Goal: Transaction & Acquisition: Download file/media

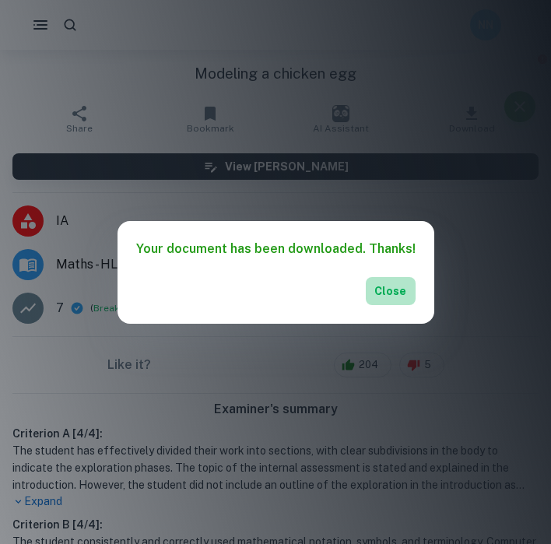
click at [381, 290] on button "Close" at bounding box center [391, 291] width 50 height 28
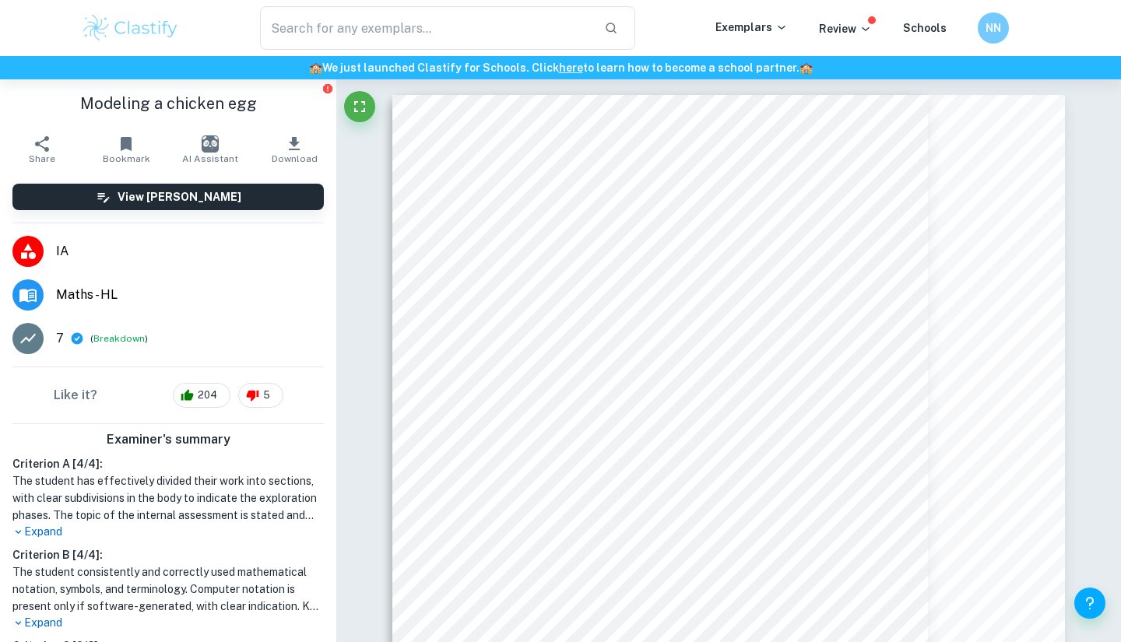
click at [165, 24] on img at bounding box center [130, 27] width 99 height 31
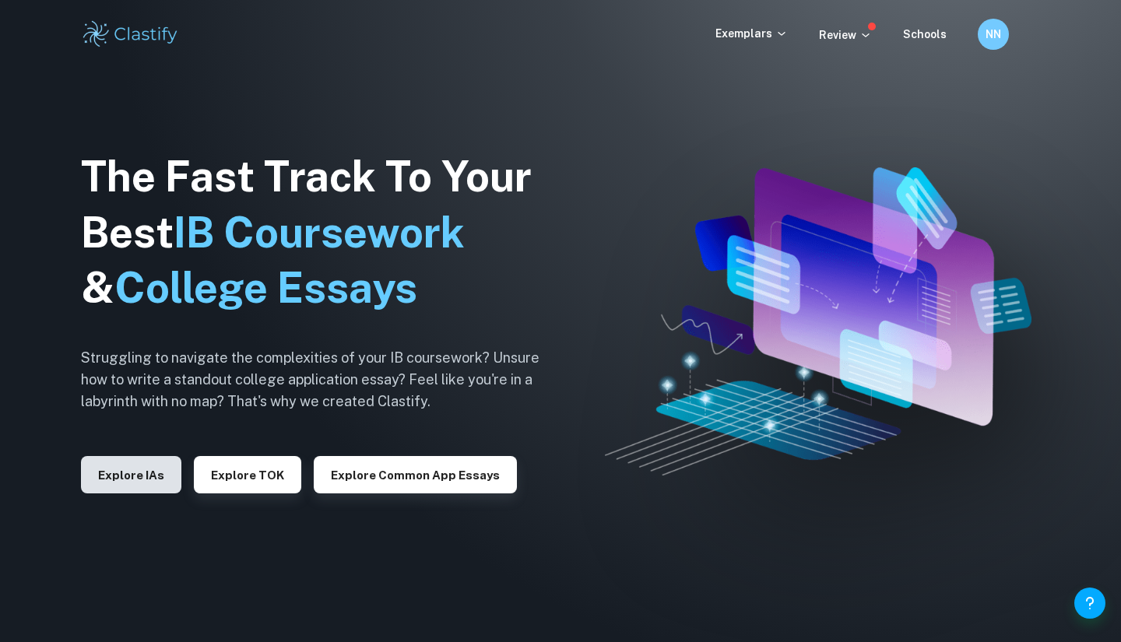
click at [124, 485] on button "Explore IAs" at bounding box center [131, 474] width 100 height 37
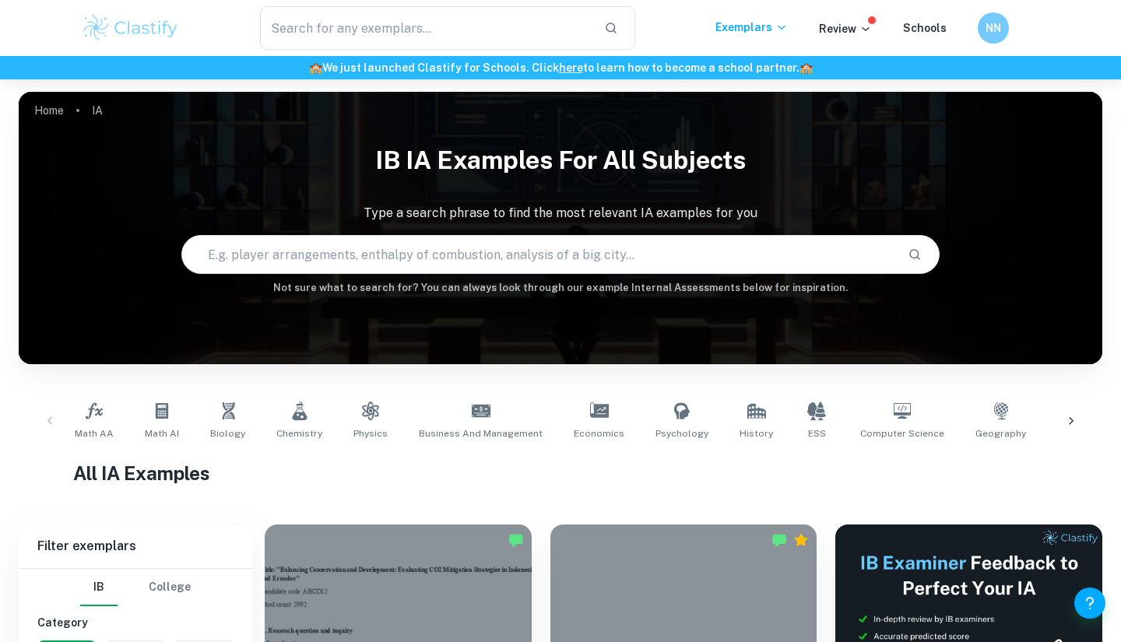
scroll to position [625, 0]
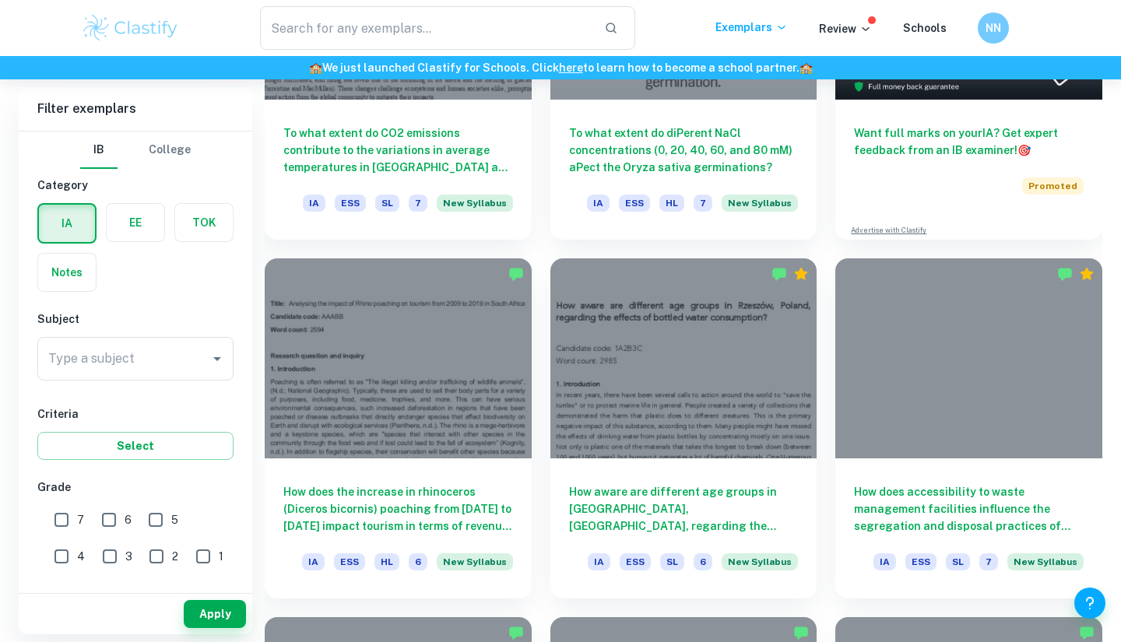
click at [65, 266] on label "button" at bounding box center [67, 272] width 58 height 37
click at [0, 0] on input "radio" at bounding box center [0, 0] width 0 height 0
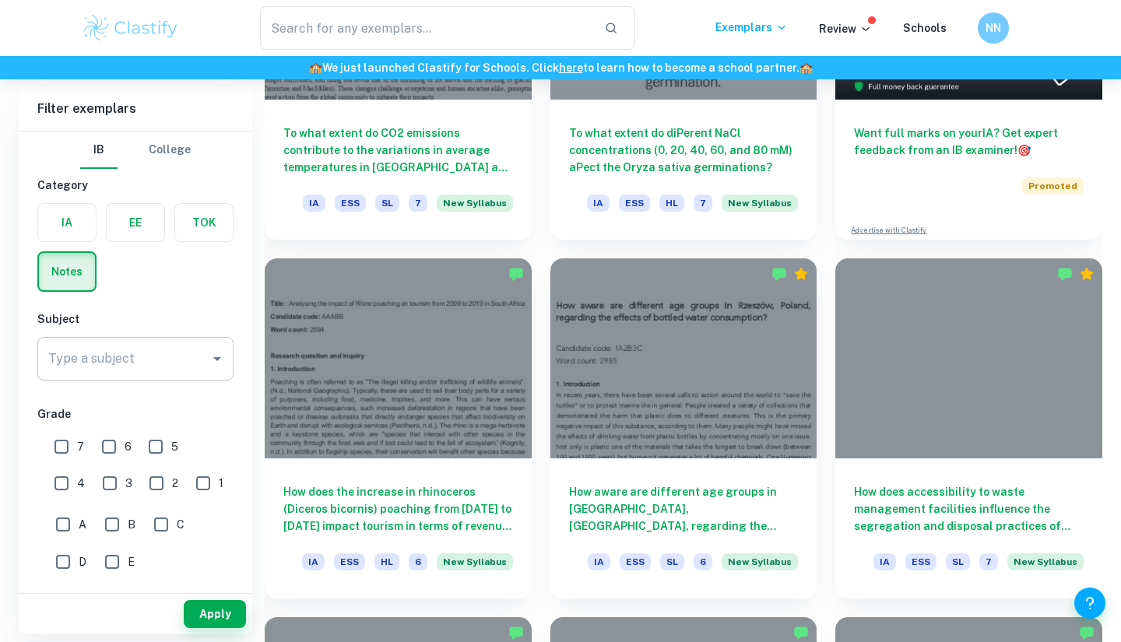
click at [112, 380] on div "Type a subject" at bounding box center [135, 359] width 196 height 44
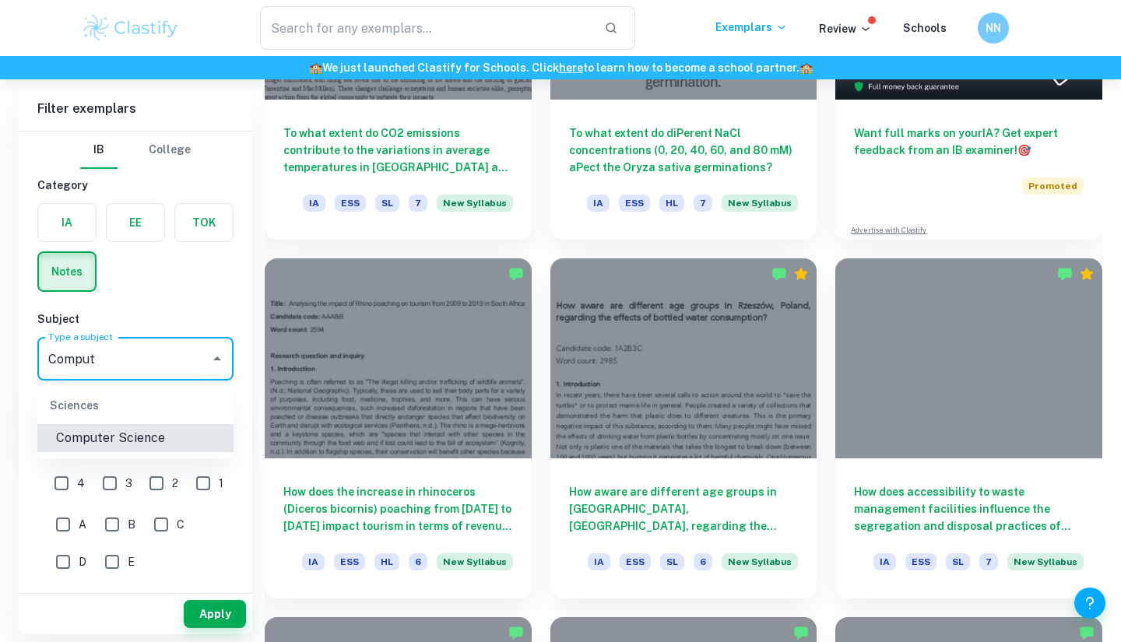
type input "Computer Science"
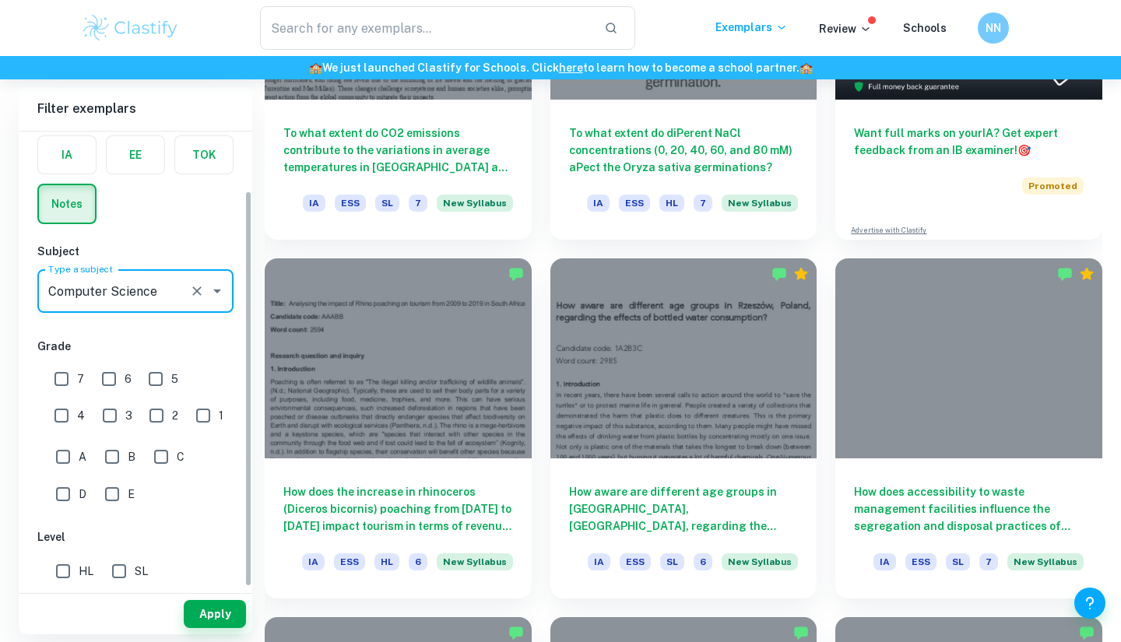
scroll to position [68, 0]
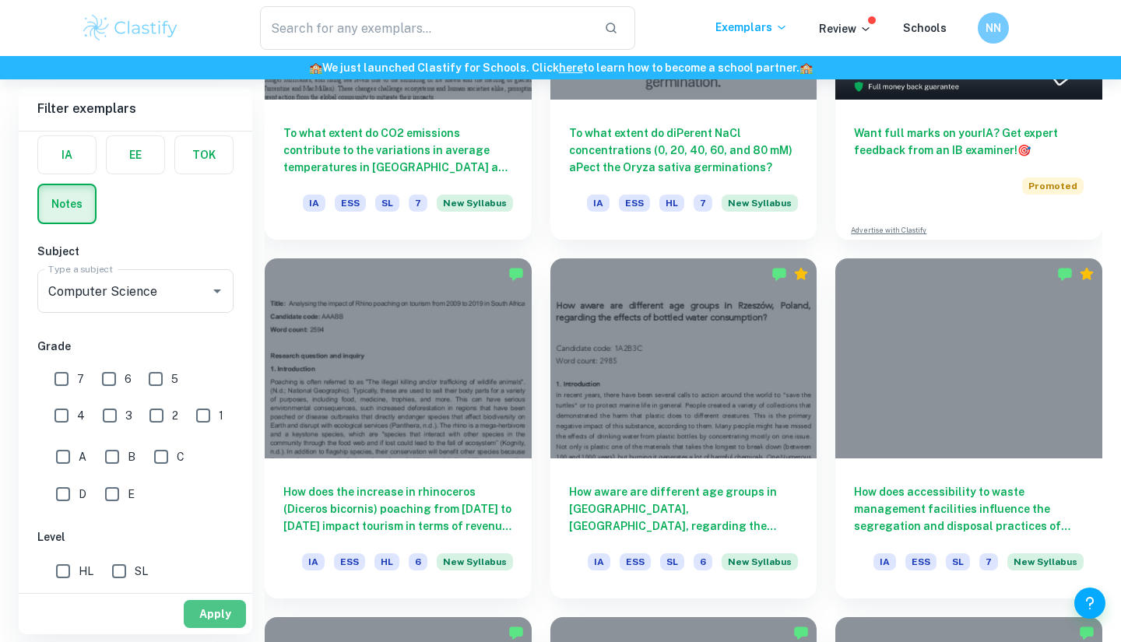
click at [229, 543] on button "Apply" at bounding box center [215, 614] width 62 height 28
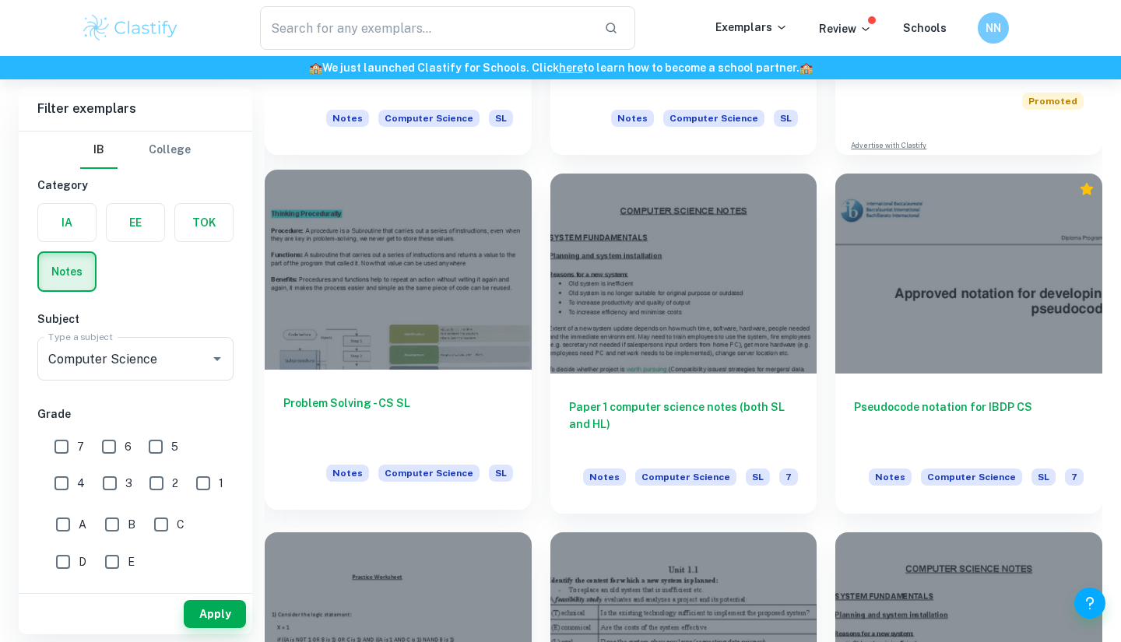
scroll to position [381, 0]
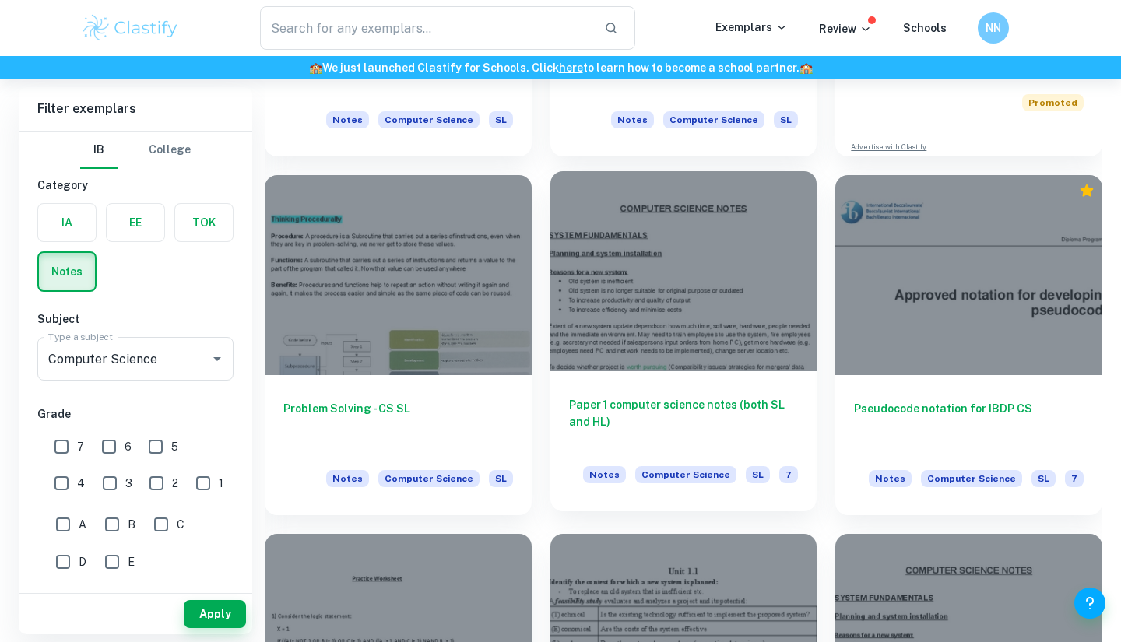
click at [550, 335] on div at bounding box center [683, 271] width 267 height 200
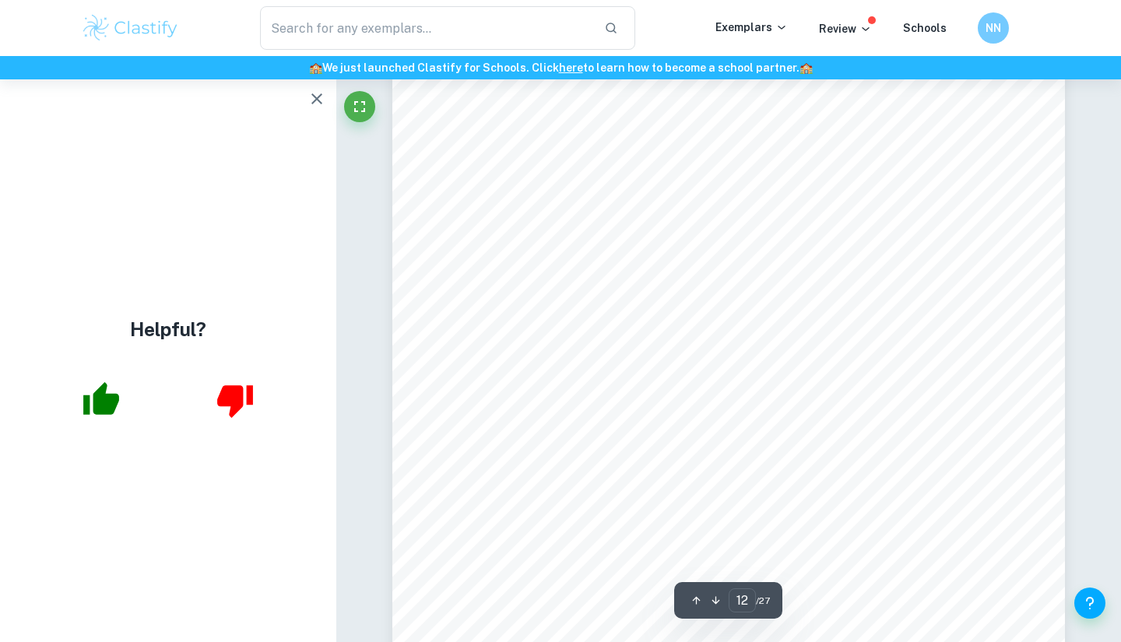
scroll to position [10794, 0]
click at [88, 411] on icon "button" at bounding box center [101, 398] width 36 height 33
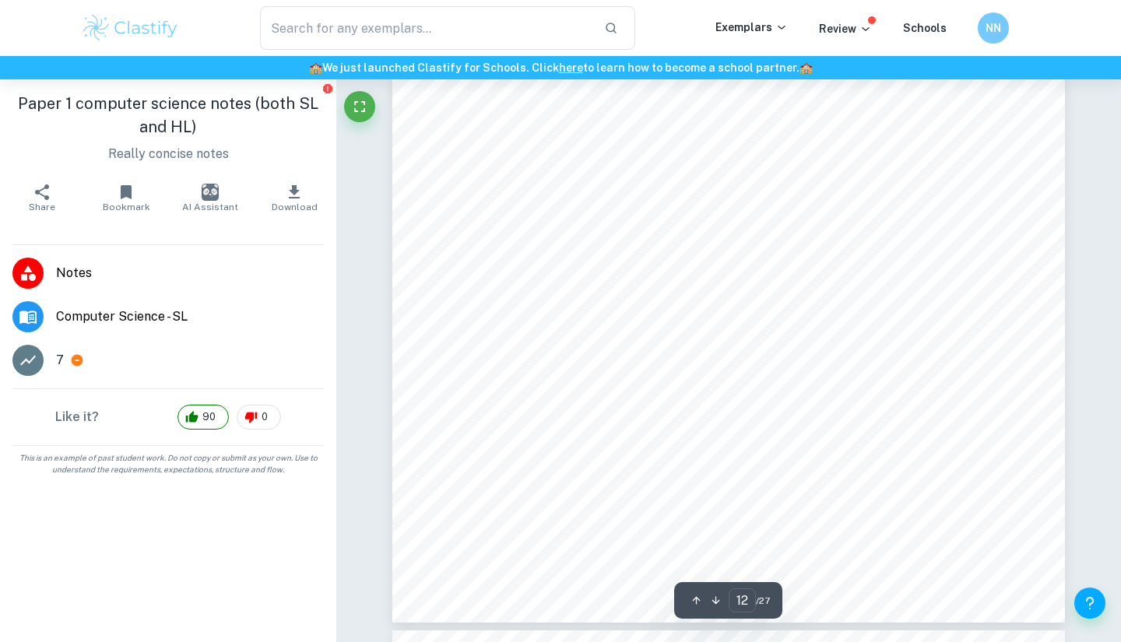
scroll to position [11510, 0]
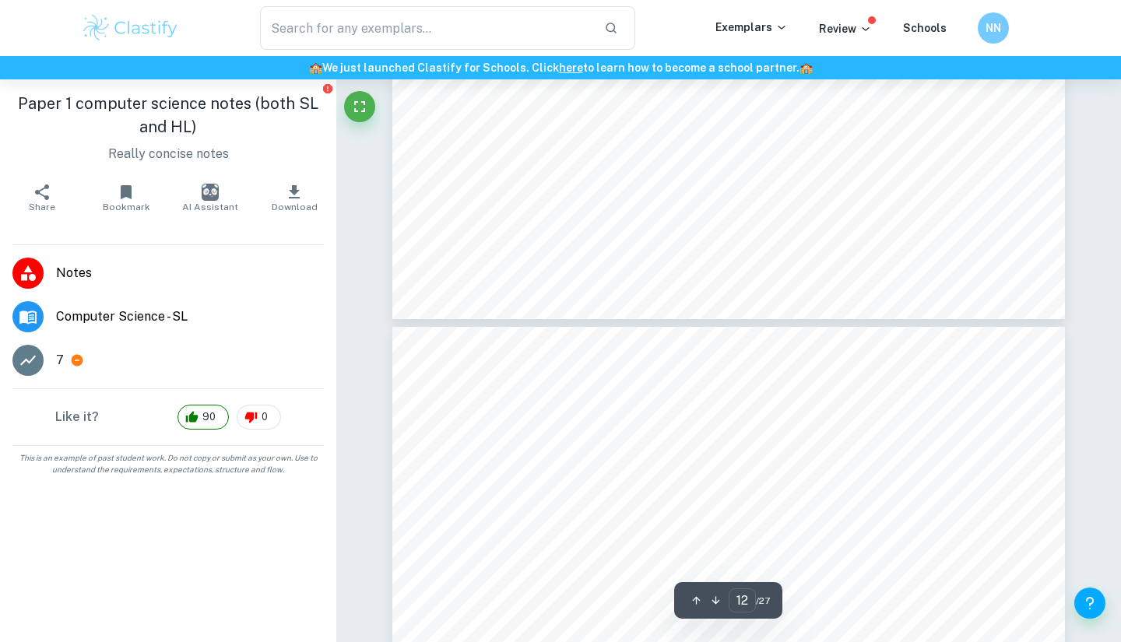
type input "11"
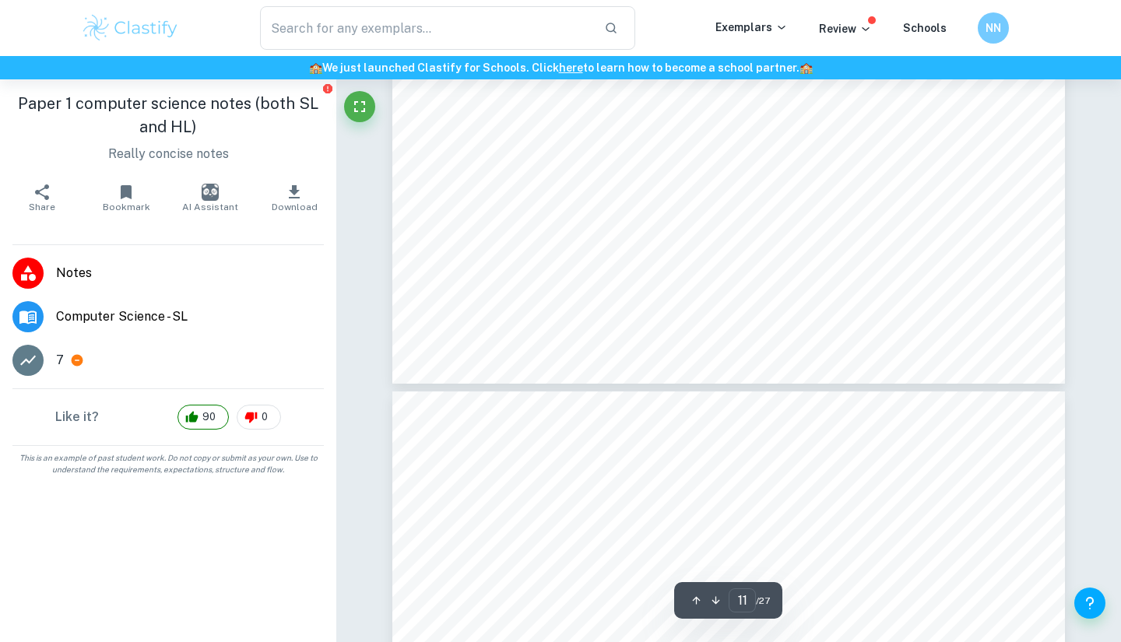
scroll to position [10360, 0]
click at [304, 177] on button "Download" at bounding box center [294, 198] width 84 height 44
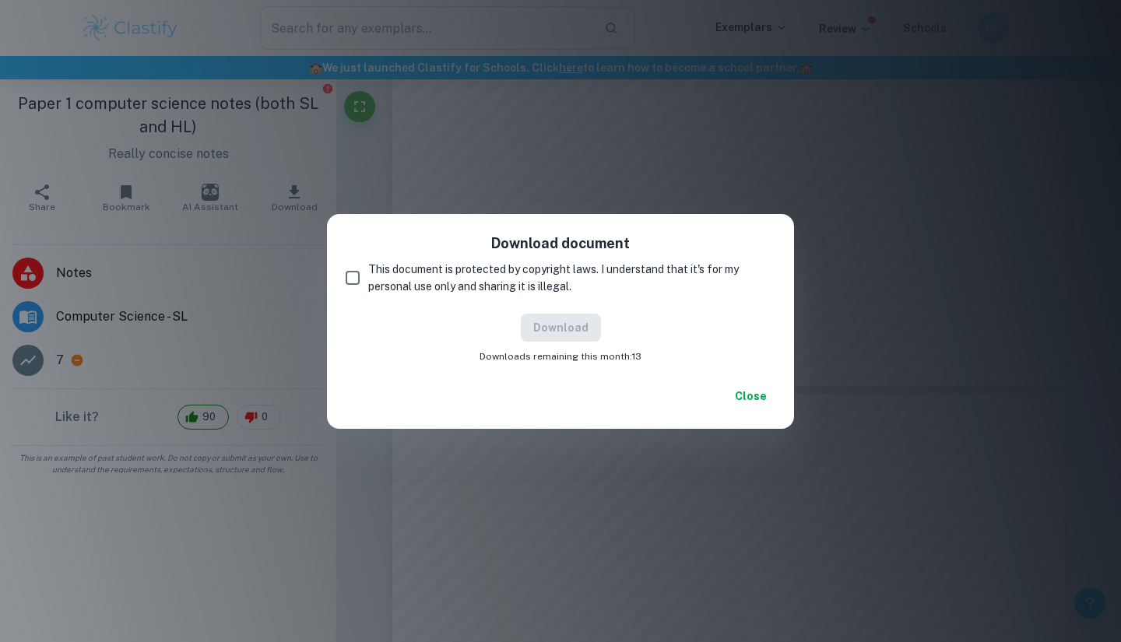
click at [357, 279] on input "This document is protected by copyright laws. I understand that it's for my per…" at bounding box center [352, 277] width 31 height 31
checkbox input "true"
click at [550, 339] on button "Download" at bounding box center [561, 328] width 80 height 28
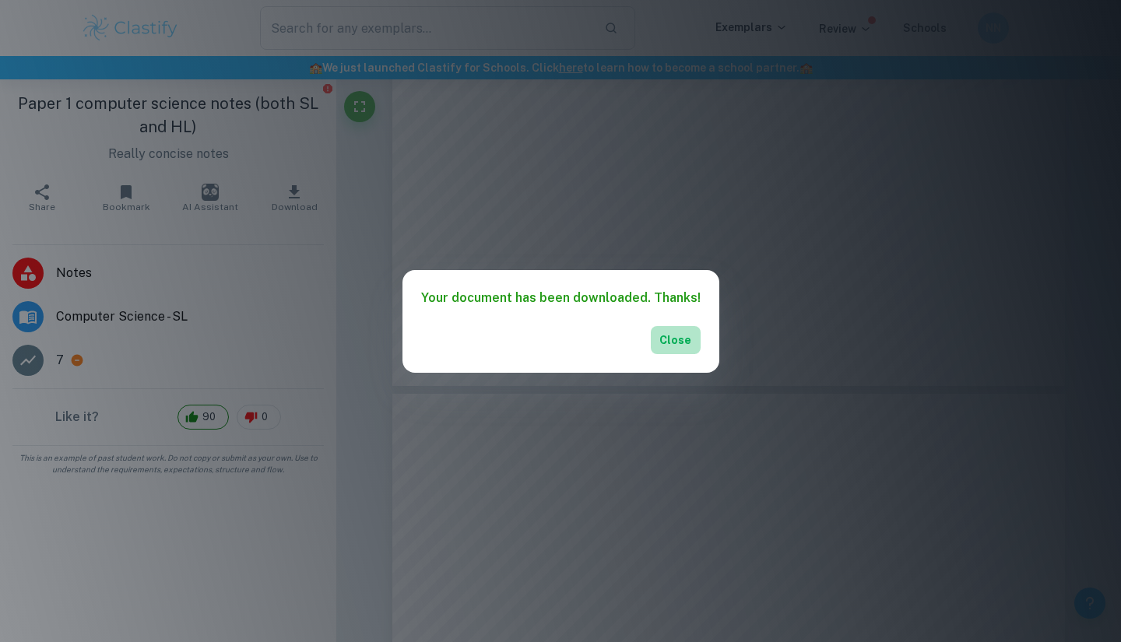
click at [550, 343] on button "Close" at bounding box center [676, 340] width 50 height 28
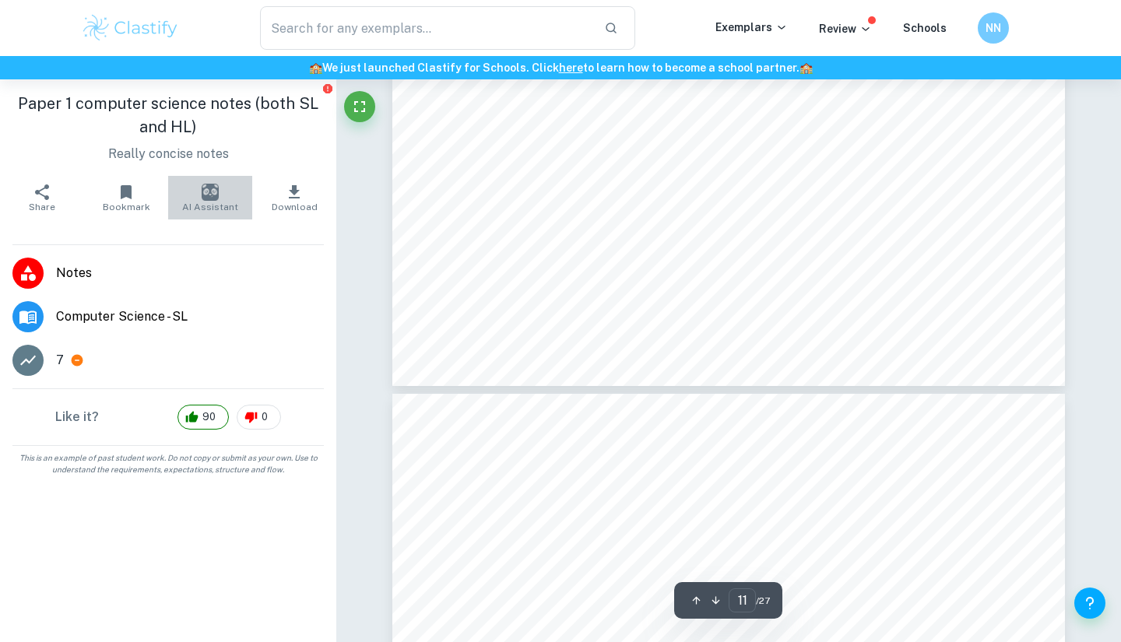
click at [201, 196] on button "AI Assistant" at bounding box center [210, 198] width 84 height 44
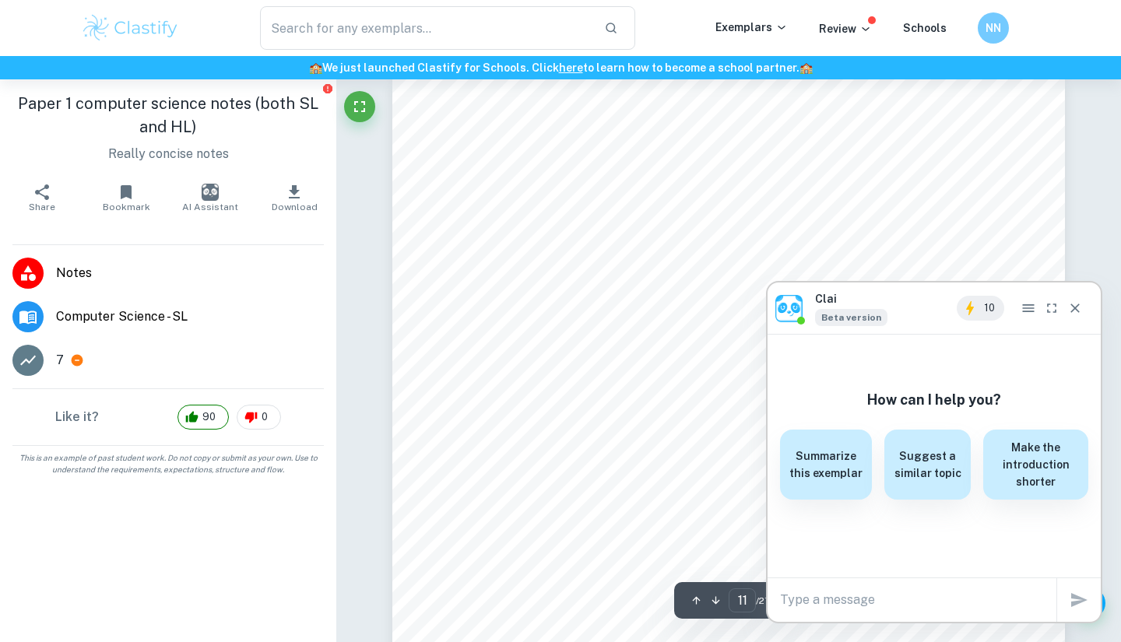
scroll to position [9634, 0]
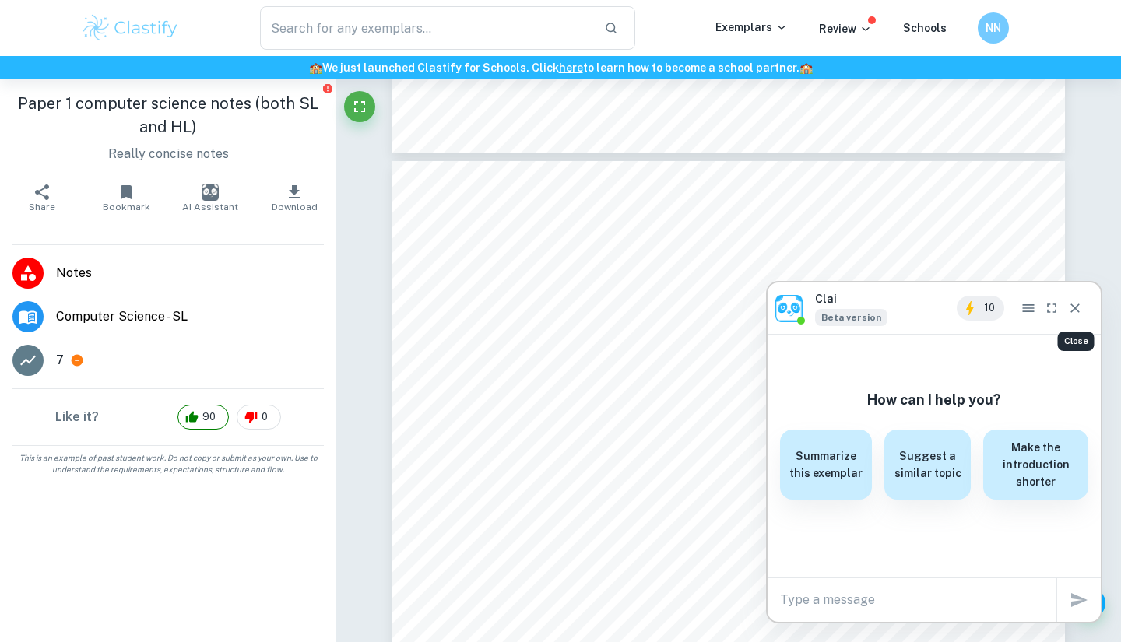
click at [550, 311] on icon "Close" at bounding box center [1074, 308] width 9 height 9
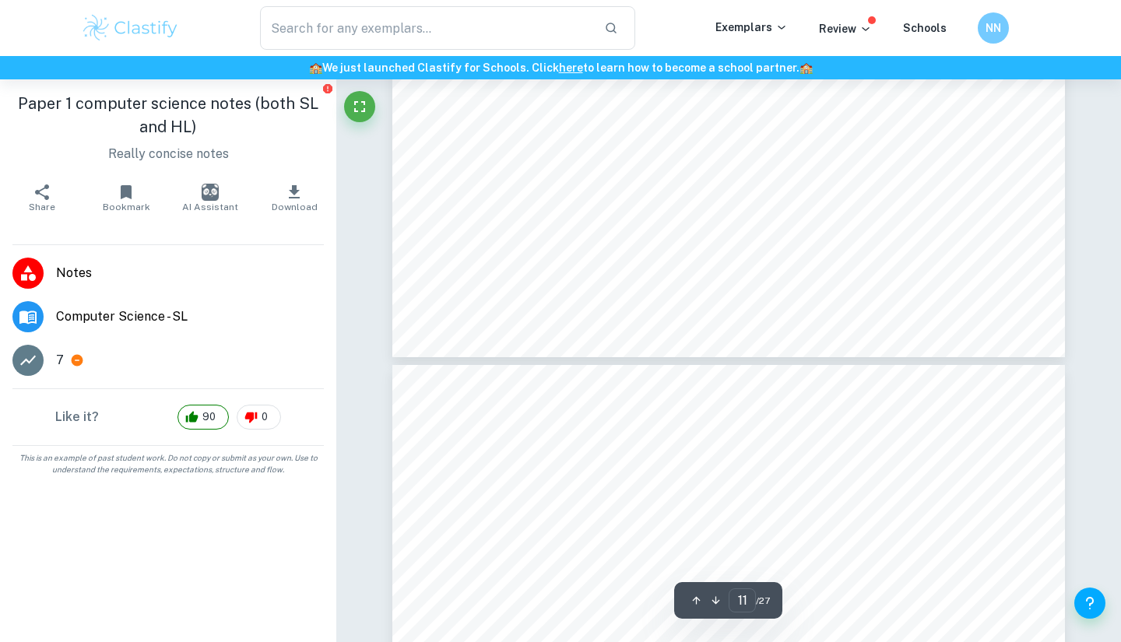
type input "10"
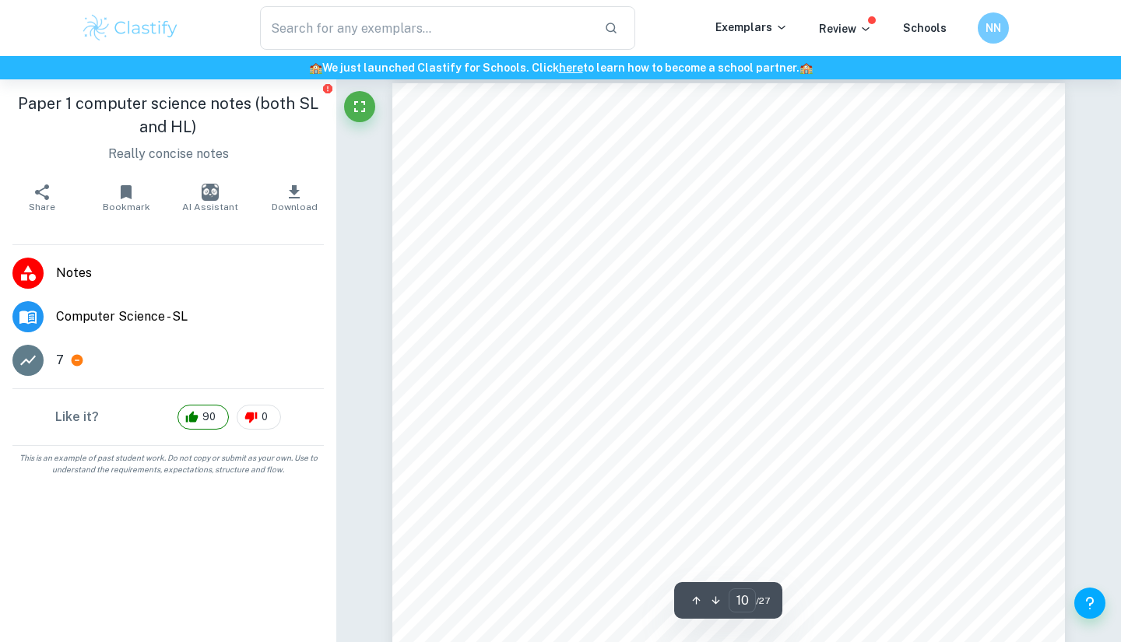
scroll to position [8692, 0]
